Goal: Browse casually: Explore the website without a specific task or goal

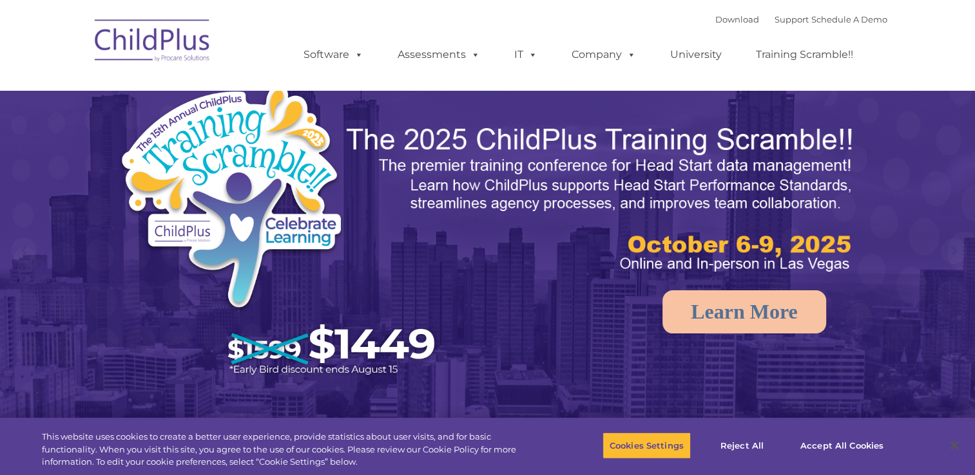
select select "MEDIUM"
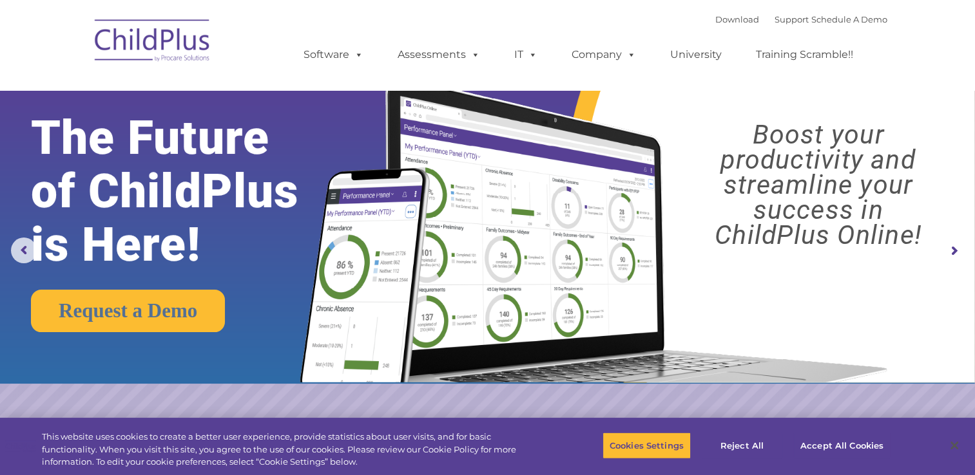
click at [141, 45] on img at bounding box center [152, 42] width 129 height 64
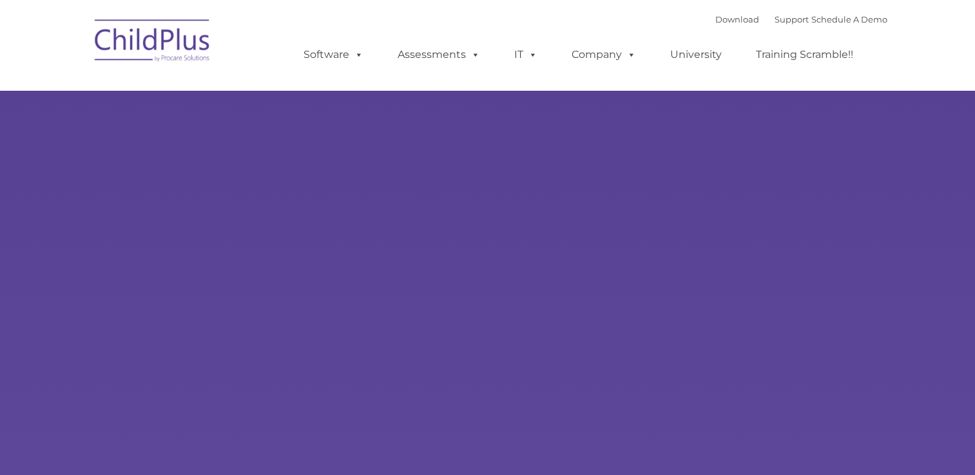
type input ""
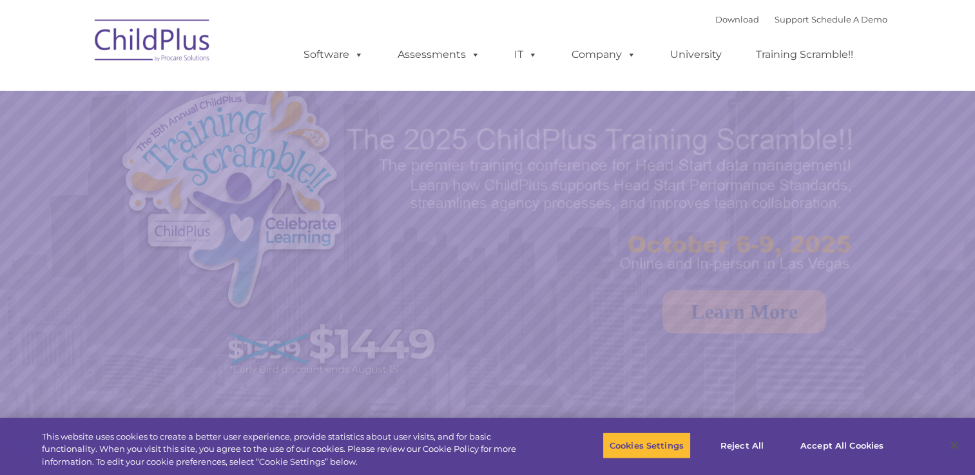
select select "MEDIUM"
